Goal: Task Accomplishment & Management: Use online tool/utility

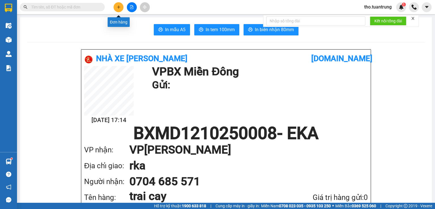
click at [121, 7] on button at bounding box center [119, 7] width 10 height 10
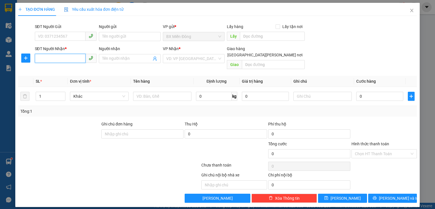
click at [52, 57] on input "SĐT Người Nhận *" at bounding box center [60, 58] width 51 height 9
type input "0862715583"
click at [203, 59] on input "search" at bounding box center [191, 58] width 51 height 8
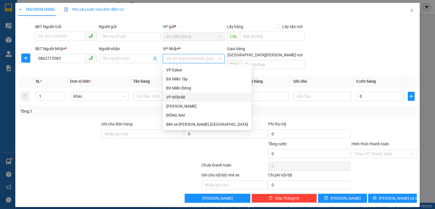
click at [182, 96] on div "VP M’ĐrăK" at bounding box center [207, 97] width 82 height 6
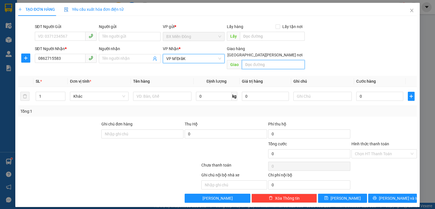
click at [255, 60] on input "text" at bounding box center [273, 64] width 63 height 9
type input "km73"
click at [148, 91] on div at bounding box center [162, 96] width 58 height 11
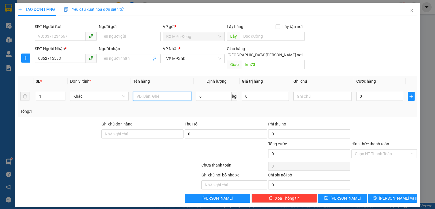
click at [147, 92] on input "text" at bounding box center [162, 96] width 58 height 9
type input "thung"
click at [361, 92] on input "0" at bounding box center [379, 96] width 47 height 9
type input "5"
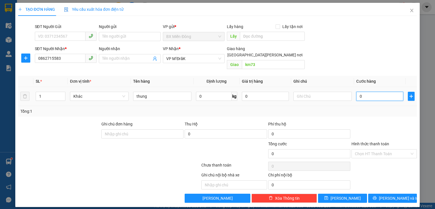
type input "5"
type input "50"
type input "500"
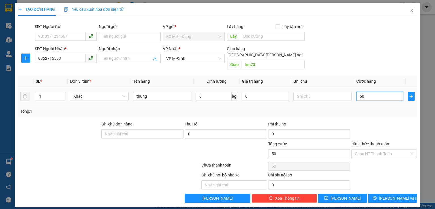
type input "500"
type input "5.000"
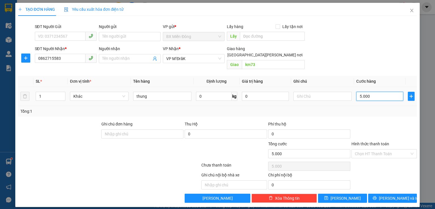
type input "50.000"
click at [374, 149] on input "Hình thức thanh toán" at bounding box center [382, 153] width 55 height 8
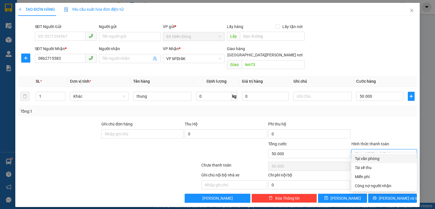
click at [388, 157] on div "Tại văn phòng" at bounding box center [384, 158] width 59 height 6
type input "0"
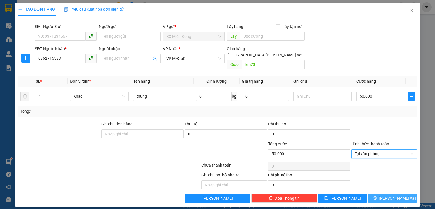
drag, startPoint x: 402, startPoint y: 193, endPoint x: 387, endPoint y: 187, distance: 15.9
click at [402, 195] on span "[PERSON_NAME] và In" at bounding box center [399, 198] width 40 height 6
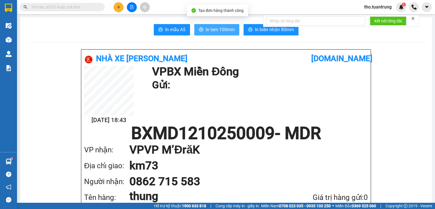
click at [227, 27] on span "In tem 100mm" at bounding box center [220, 29] width 29 height 7
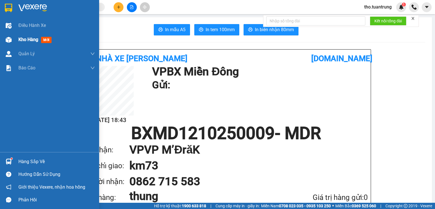
click at [25, 40] on span "Kho hàng" at bounding box center [28, 39] width 20 height 5
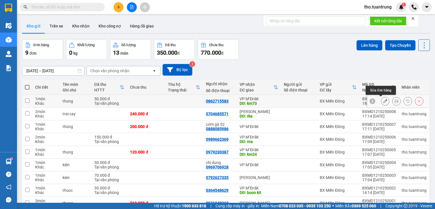
click at [383, 100] on icon at bounding box center [385, 101] width 4 height 4
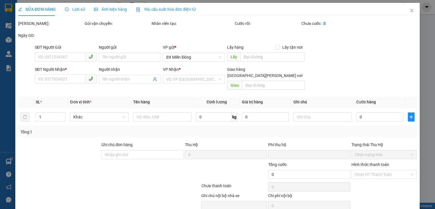
type input "0862715583"
type input "km73"
type input "0"
type input "50.000"
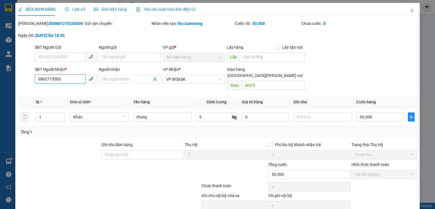
click at [63, 79] on input "0862715583" at bounding box center [60, 78] width 51 height 9
type input "0"
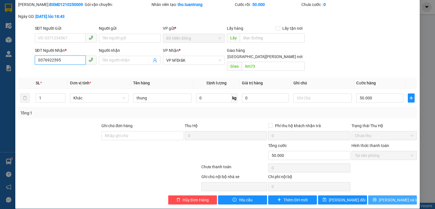
type input "0376922595"
click at [385, 197] on span "[PERSON_NAME] và In" at bounding box center [399, 200] width 40 height 6
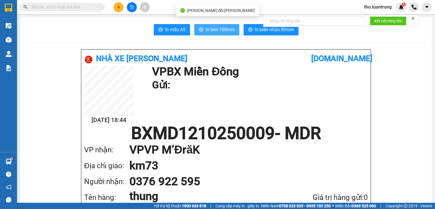
click at [228, 30] on span "In tem 100mm" at bounding box center [220, 29] width 29 height 7
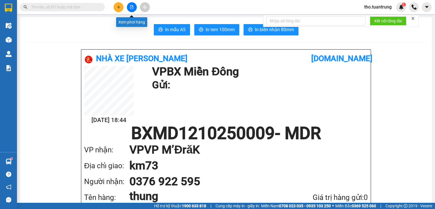
click at [130, 9] on icon "file-add" at bounding box center [131, 7] width 3 height 4
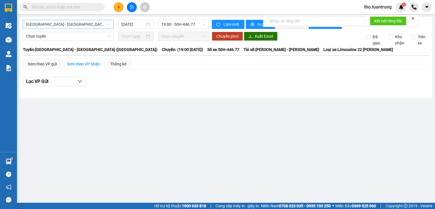
click at [86, 22] on span "[GEOGRAPHIC_DATA] - [GEOGRAPHIC_DATA] ([GEOGRAPHIC_DATA])" at bounding box center [68, 24] width 84 height 8
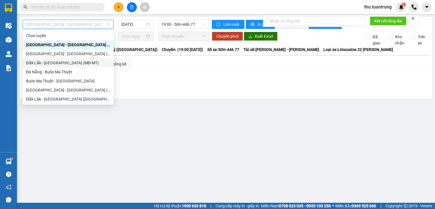
click at [46, 65] on div "Đắk Lắk - [GEOGRAPHIC_DATA] (MĐ-MT)" at bounding box center [68, 63] width 84 height 6
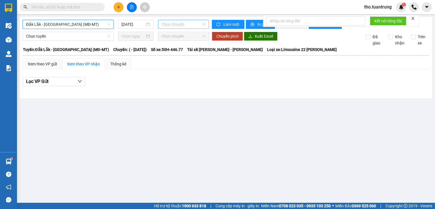
click at [197, 22] on span "Chọn chuyến" at bounding box center [183, 24] width 44 height 8
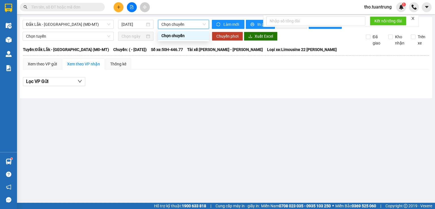
click at [202, 25] on span "Chọn chuyến" at bounding box center [183, 24] width 44 height 8
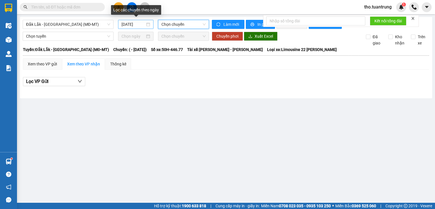
click at [141, 25] on input "[DATE]" at bounding box center [132, 24] width 23 height 6
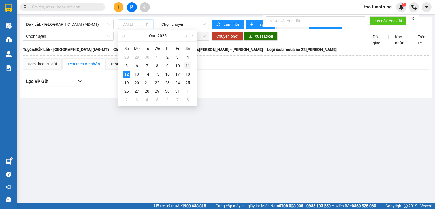
click at [189, 65] on div "11" at bounding box center [187, 65] width 7 height 7
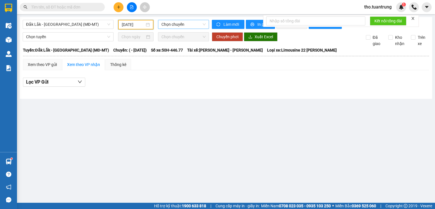
click at [200, 25] on span "Chọn chuyến" at bounding box center [183, 24] width 44 height 8
click at [93, 41] on span "Chọn tuyến" at bounding box center [68, 37] width 84 height 8
drag, startPoint x: 150, startPoint y: 98, endPoint x: 208, endPoint y: 40, distance: 82.1
click at [153, 94] on div "[GEOGRAPHIC_DATA] - [GEOGRAPHIC_DATA] (MĐ-MT) [DATE] Chọn [PERSON_NAME] mới In …" at bounding box center [226, 58] width 412 height 82
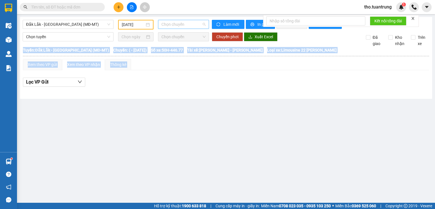
click at [192, 26] on span "Chọn chuyến" at bounding box center [183, 24] width 44 height 8
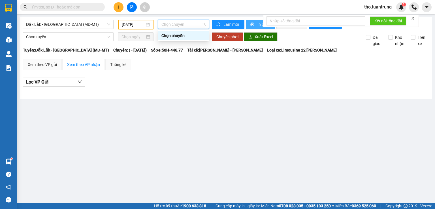
click at [255, 22] on button "In phơi" at bounding box center [260, 24] width 29 height 9
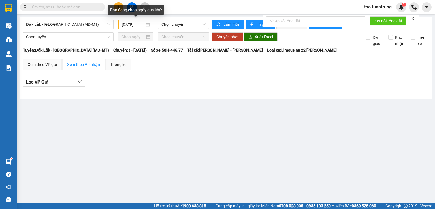
click at [148, 25] on div "[DATE]" at bounding box center [136, 25] width 28 height 6
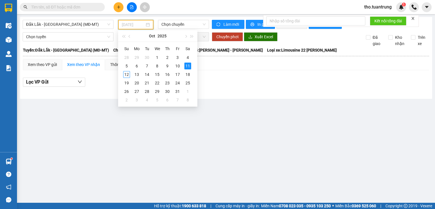
type input "[DATE]"
click at [186, 62] on td "11" at bounding box center [188, 66] width 10 height 8
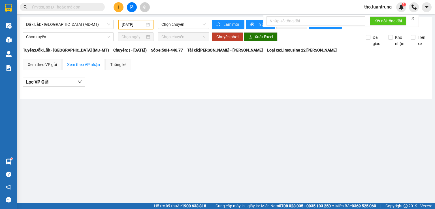
click at [170, 93] on div at bounding box center [226, 91] width 406 height 3
click at [170, 87] on div "Lọc VP Gửi" at bounding box center [226, 82] width 406 height 9
click at [132, 5] on icon "file-add" at bounding box center [131, 7] width 3 height 4
click at [236, 92] on div "Lọc VP Gửi" at bounding box center [226, 84] width 406 height 18
click at [101, 26] on span "Đắk Lắk - [GEOGRAPHIC_DATA] (MĐ-MT)" at bounding box center [68, 24] width 84 height 8
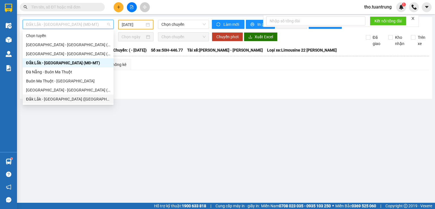
click at [203, 158] on main "[GEOGRAPHIC_DATA] - [GEOGRAPHIC_DATA] (MĐ-MT) [DATE] Chọn [PERSON_NAME] mới In …" at bounding box center [217, 101] width 435 height 203
